Goal: Transaction & Acquisition: Purchase product/service

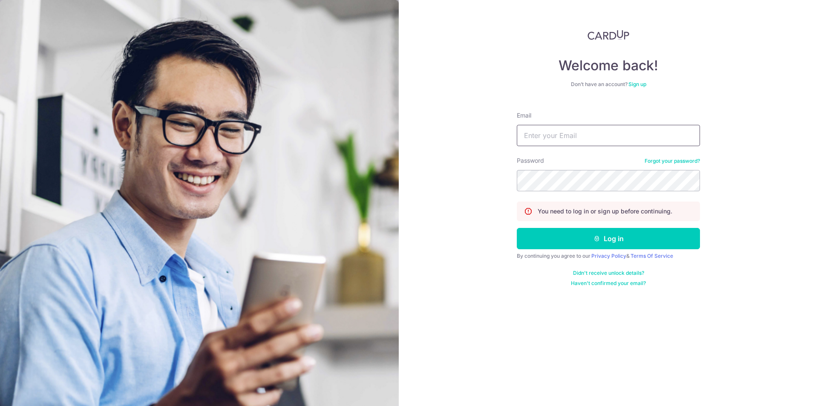
type input "[EMAIL_ADDRESS][DOMAIN_NAME]"
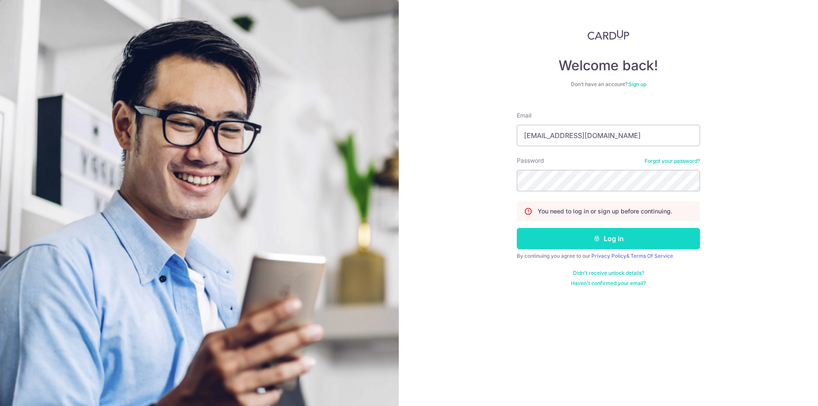
click at [616, 236] on button "Log in" at bounding box center [608, 238] width 183 height 21
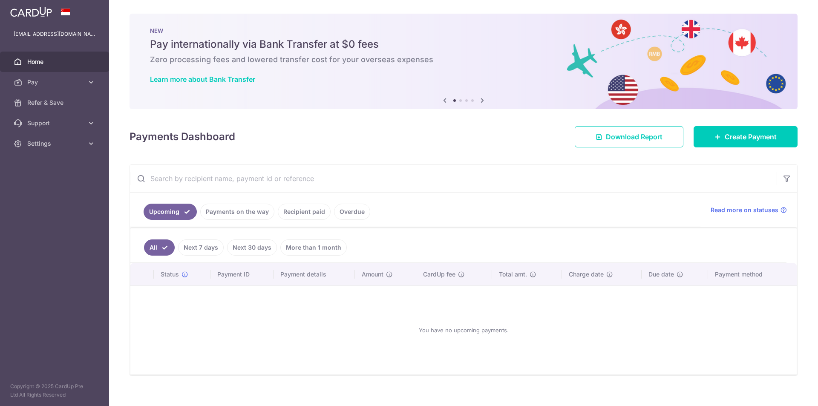
click at [236, 213] on link "Payments on the way" at bounding box center [237, 212] width 74 height 16
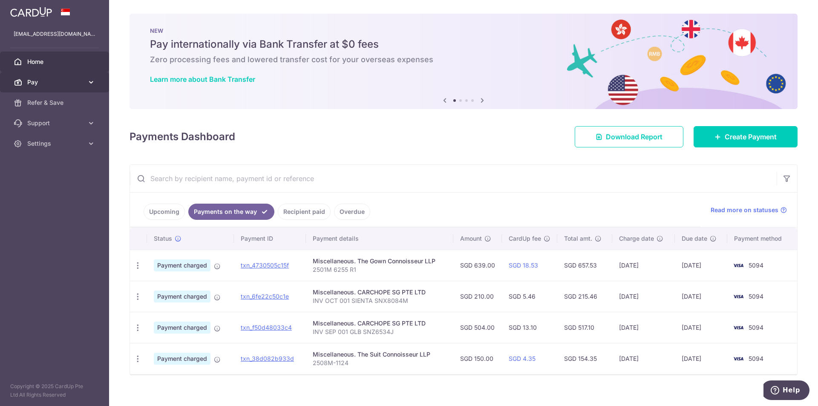
click at [35, 85] on span "Pay" at bounding box center [55, 82] width 56 height 9
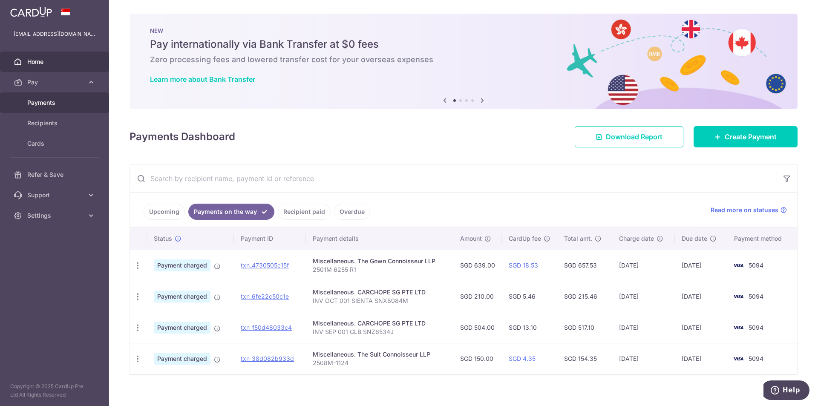
click at [38, 106] on span "Payments" at bounding box center [55, 102] width 56 height 9
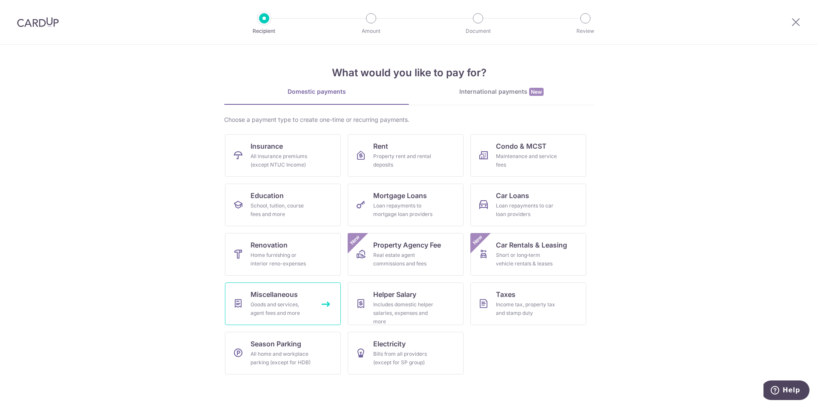
click at [280, 312] on div "Goods and services, agent fees and more" at bounding box center [280, 308] width 61 height 17
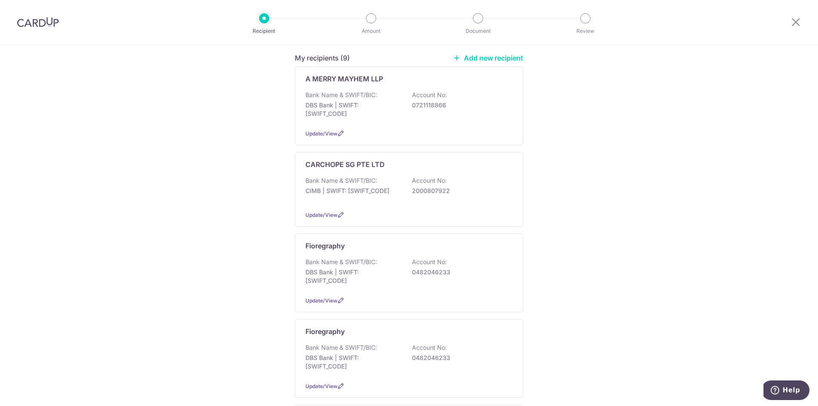
scroll to position [128, 0]
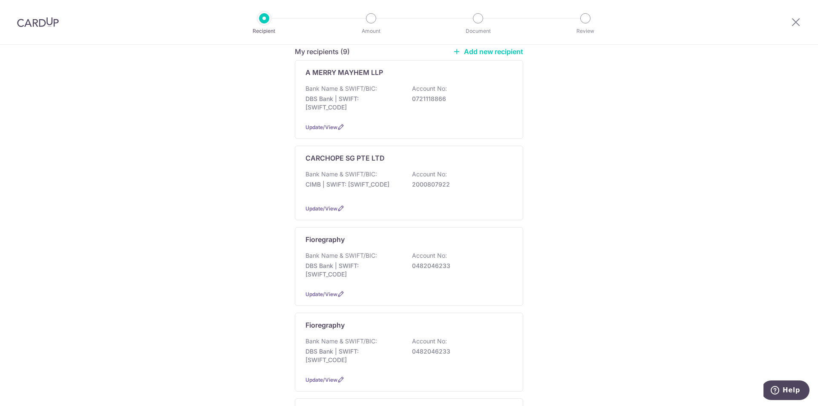
drag, startPoint x: 475, startPoint y: 325, endPoint x: 215, endPoint y: 303, distance: 261.2
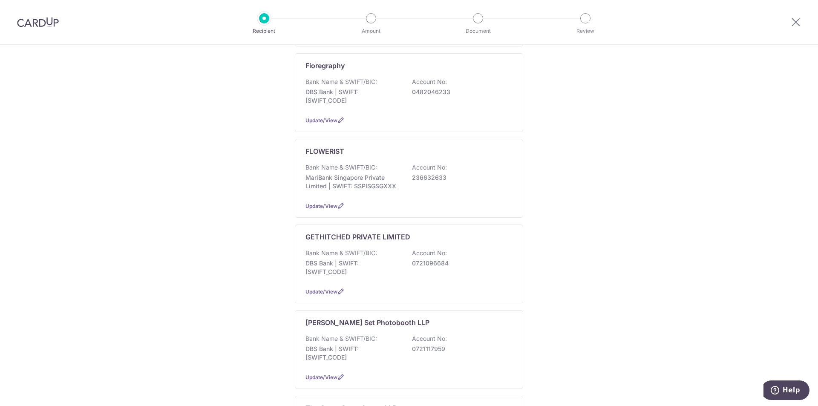
scroll to position [383, 0]
